Goal: Information Seeking & Learning: Learn about a topic

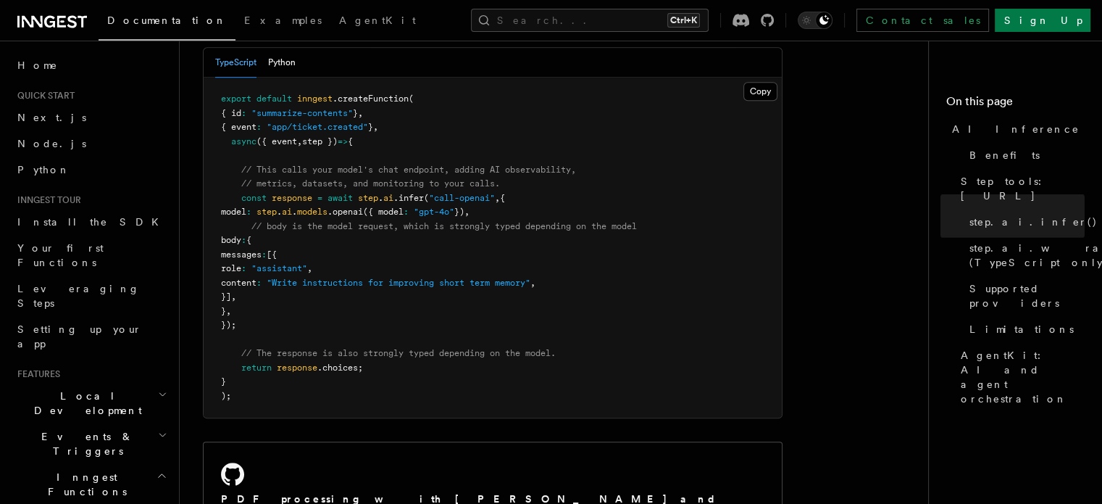
scroll to position [859, 0]
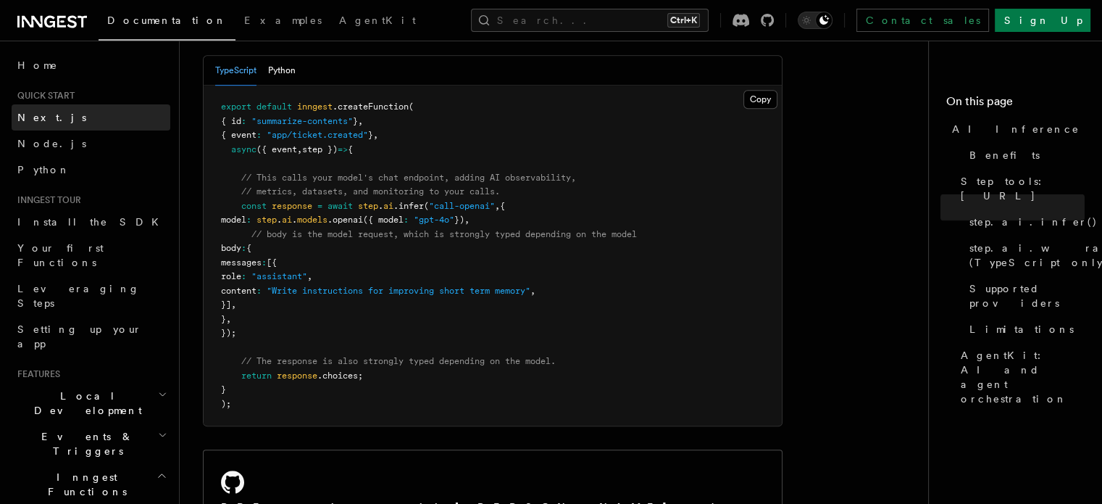
click at [32, 120] on span "Next.js" at bounding box center [51, 118] width 69 height 12
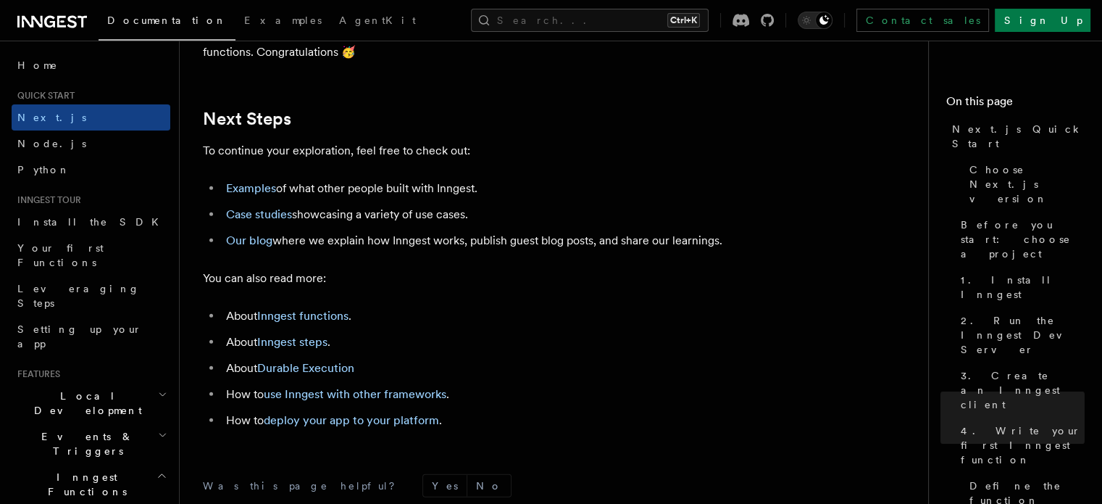
scroll to position [9026, 0]
click at [249, 196] on link "Examples" at bounding box center [251, 190] width 50 height 14
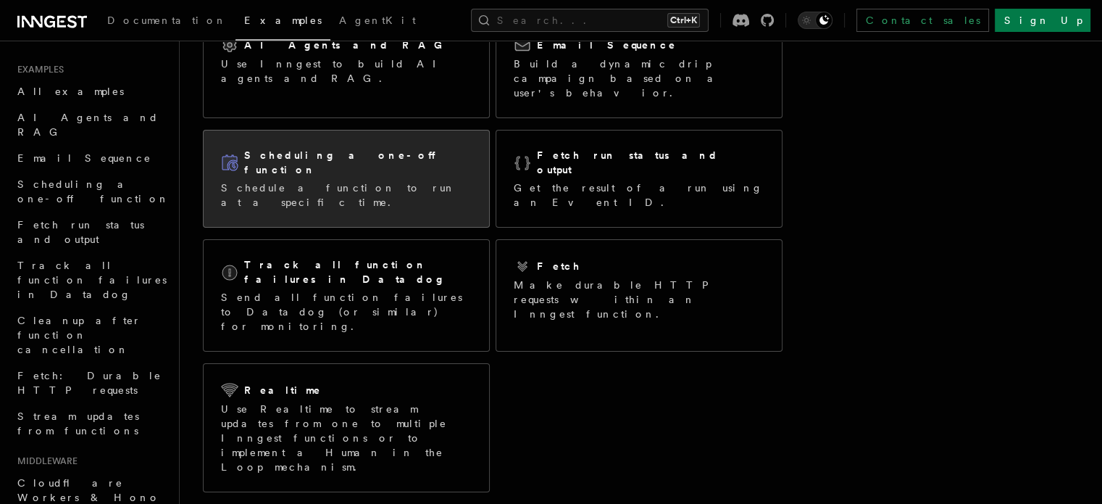
scroll to position [146, 0]
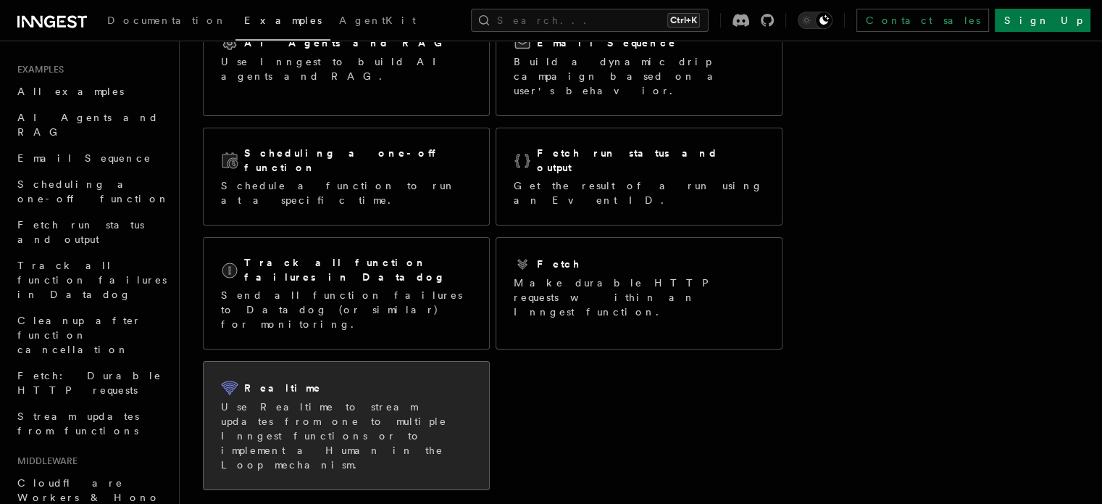
click at [472, 379] on div "Realtime Use Realtime to stream updates from one to multiple Inngest functions …" at bounding box center [346, 425] width 251 height 93
